Goal: Information Seeking & Learning: Learn about a topic

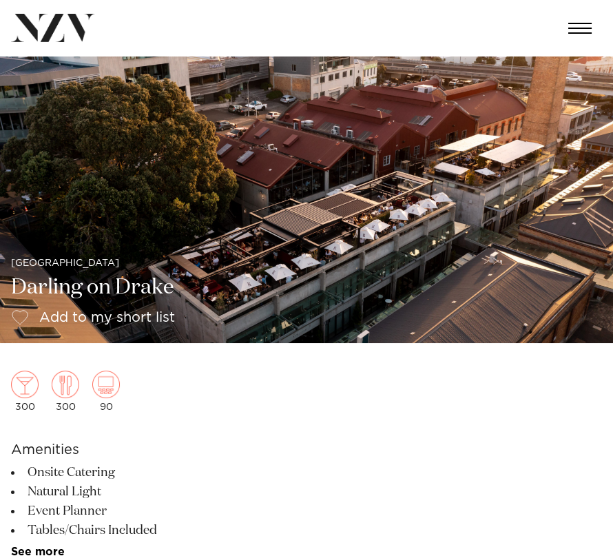
click at [429, 119] on img at bounding box center [306, 199] width 613 height 287
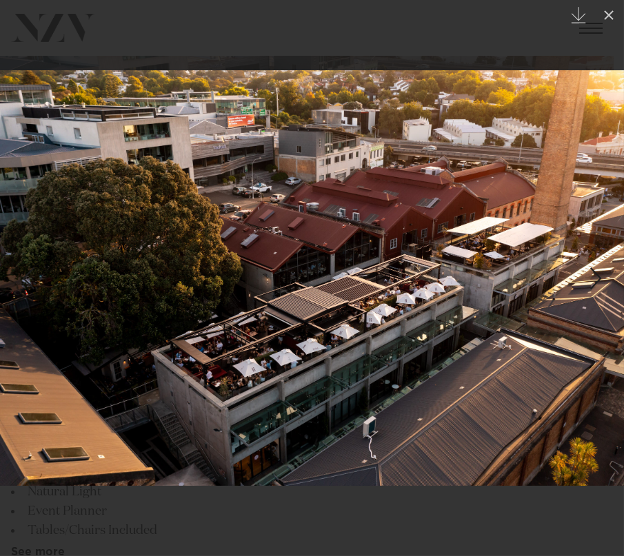
click at [584, 298] on link at bounding box center [599, 278] width 48 height 69
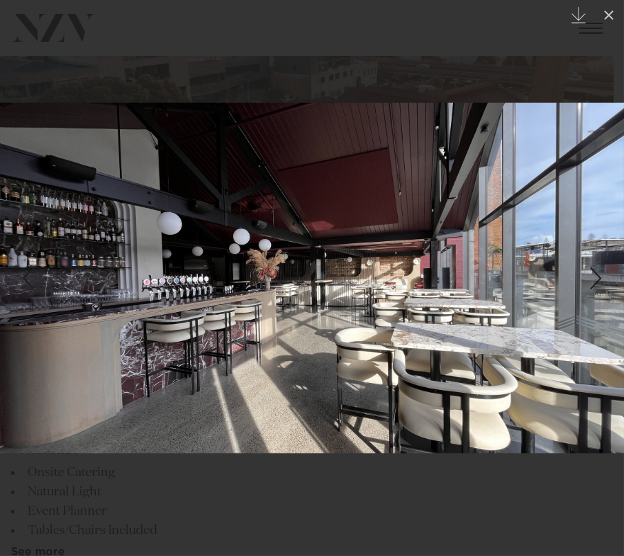
click at [591, 280] on div "Next slide" at bounding box center [595, 278] width 19 height 26
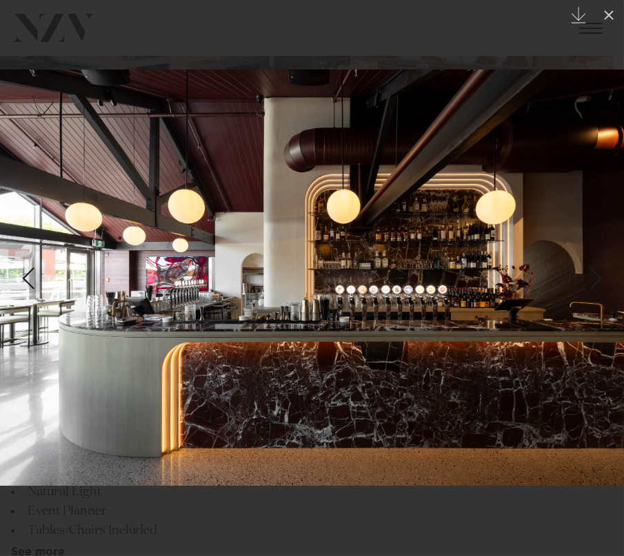
click at [591, 280] on div "Next slide" at bounding box center [595, 278] width 19 height 26
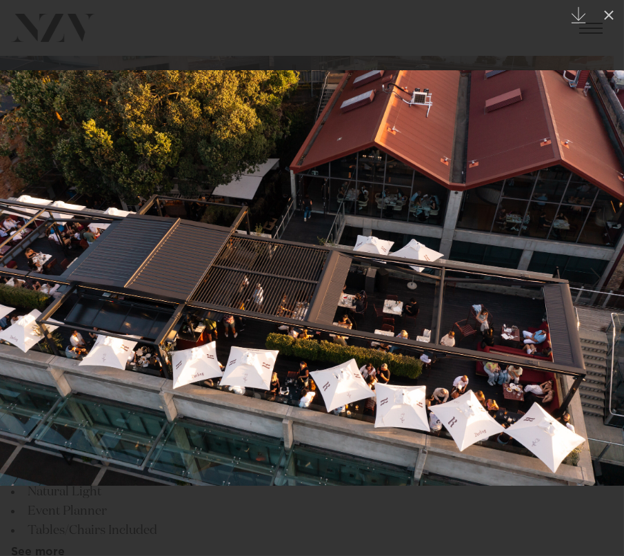
click at [607, 265] on link at bounding box center [599, 278] width 48 height 69
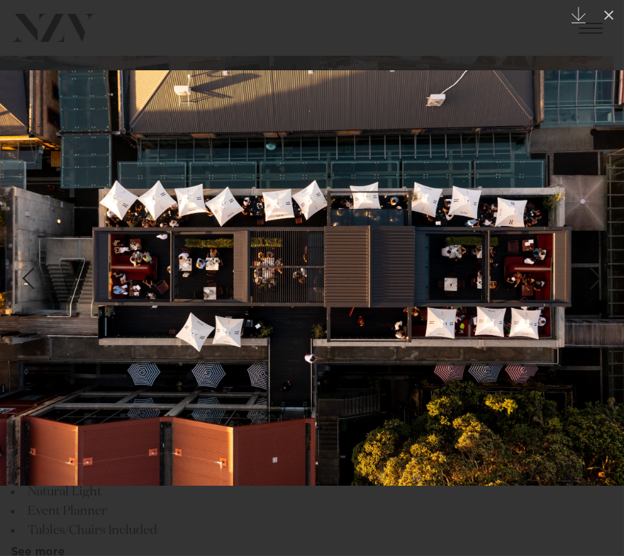
click at [609, 266] on link at bounding box center [599, 278] width 48 height 69
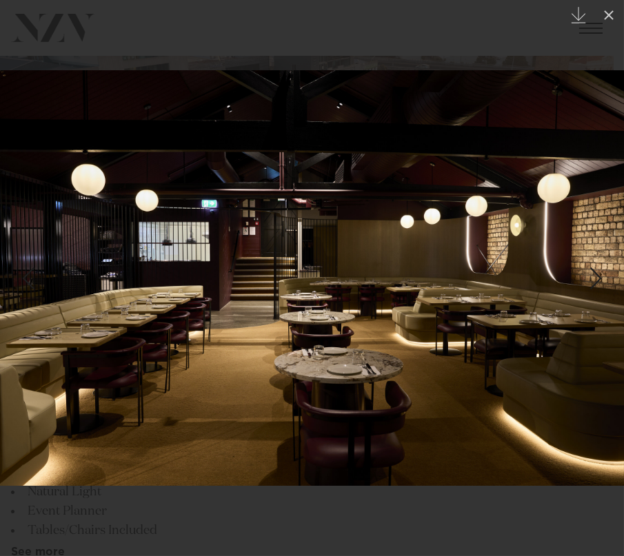
click at [613, 279] on link at bounding box center [599, 278] width 48 height 69
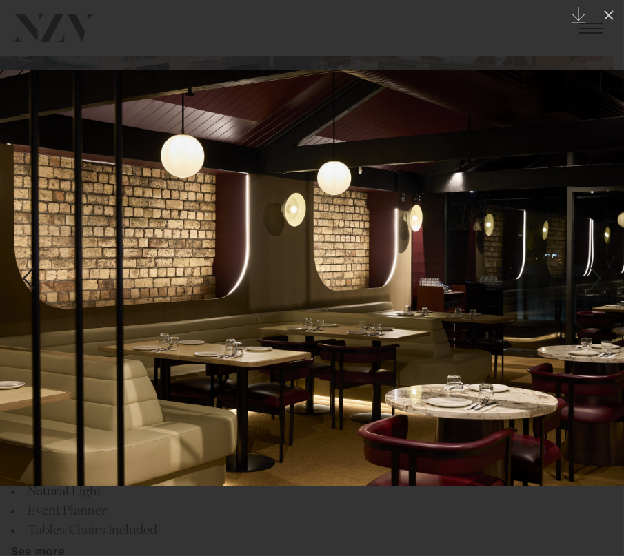
click at [613, 279] on link at bounding box center [599, 278] width 48 height 69
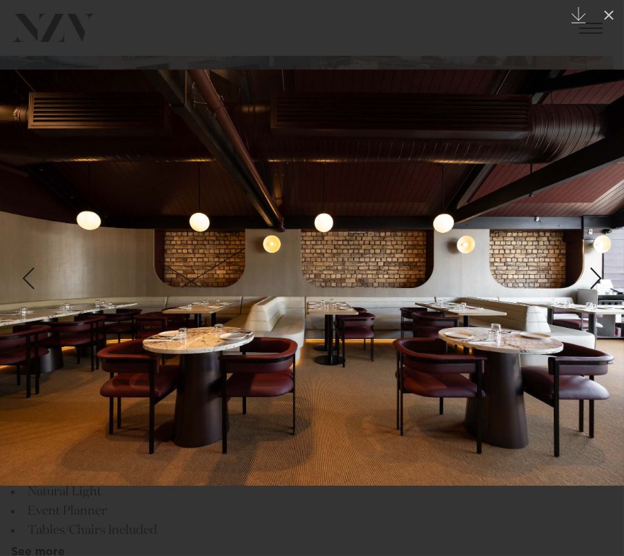
click at [597, 278] on div "Next slide" at bounding box center [595, 278] width 19 height 26
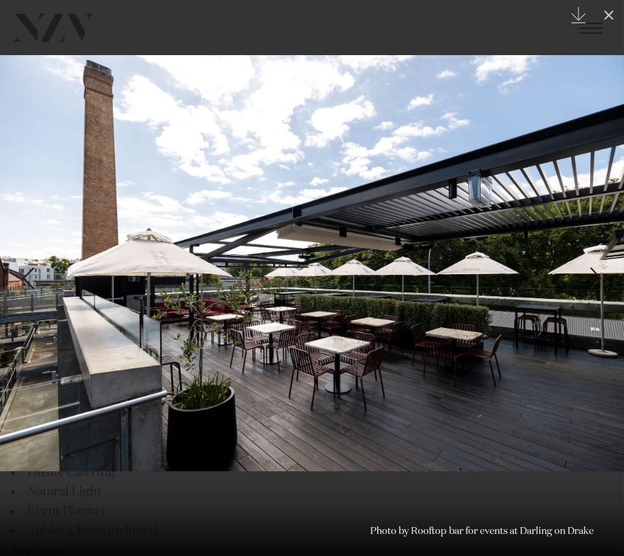
click at [597, 278] on div "9 / 27 Created with Sketch. Photo by Rooftop bar for events at [GEOGRAPHIC_DATA…" at bounding box center [312, 278] width 624 height 556
click at [597, 278] on div "Next slide" at bounding box center [595, 278] width 19 height 26
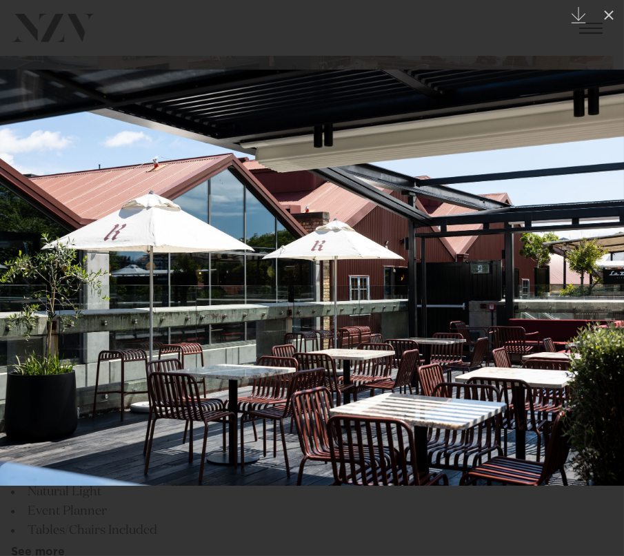
click at [597, 278] on div "Next slide" at bounding box center [595, 278] width 19 height 26
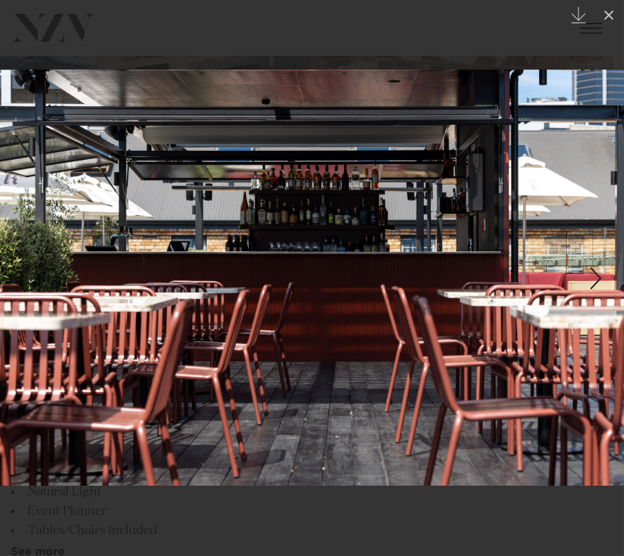
click at [597, 278] on div "Next slide" at bounding box center [595, 278] width 19 height 26
